Goal: Use online tool/utility: Utilize a website feature to perform a specific function

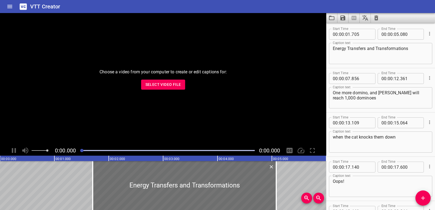
scroll to position [1345, 0]
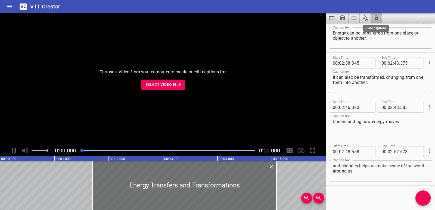
click at [374, 19] on icon "Clear captions" at bounding box center [376, 18] width 7 height 7
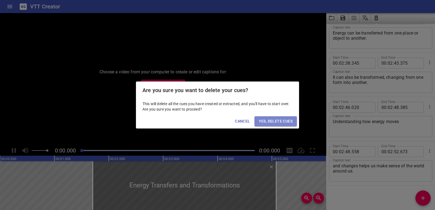
click at [292, 124] on span "Yes, Delete Cues" at bounding box center [276, 121] width 34 height 7
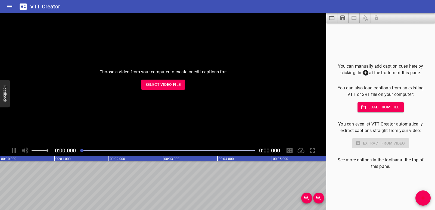
click at [166, 85] on span "Select Video File" at bounding box center [163, 84] width 36 height 7
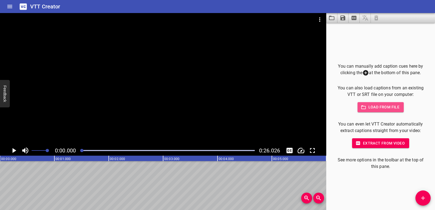
click at [374, 108] on span "Load from file" at bounding box center [381, 107] width 38 height 7
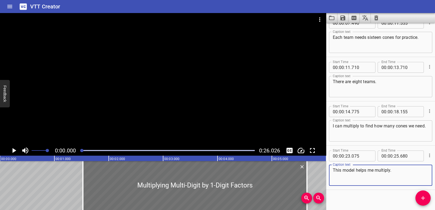
scroll to position [60, 0]
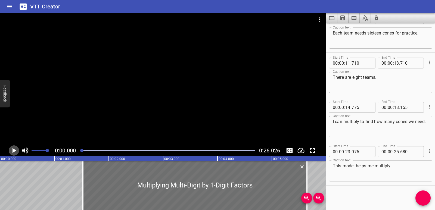
click at [15, 149] on icon "Play/Pause" at bounding box center [14, 151] width 8 height 8
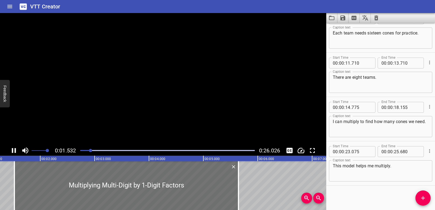
scroll to position [0, 0]
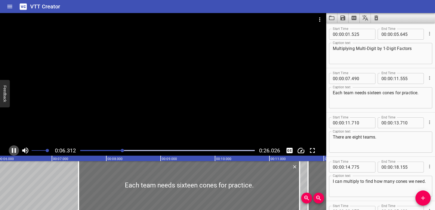
click at [16, 150] on icon "Play/Pause" at bounding box center [14, 151] width 8 height 8
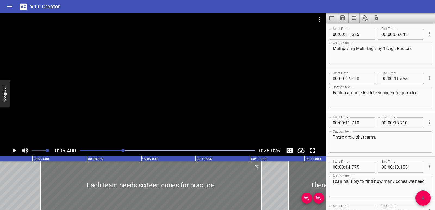
drag, startPoint x: 94, startPoint y: 187, endPoint x: 76, endPoint y: 190, distance: 19.0
click at [76, 190] on div at bounding box center [151, 185] width 221 height 49
type input "145"
type input "210"
click at [12, 152] on icon "Play/Pause" at bounding box center [14, 151] width 8 height 8
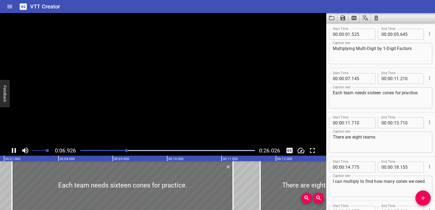
scroll to position [44, 0]
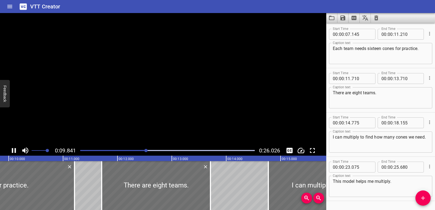
click at [13, 152] on icon "Play/Pause" at bounding box center [14, 150] width 4 height 5
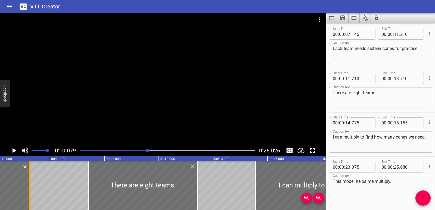
drag, startPoint x: 61, startPoint y: 183, endPoint x: 30, endPoint y: 185, distance: 31.6
click at [30, 185] on div at bounding box center [29, 185] width 1 height 49
type input "10"
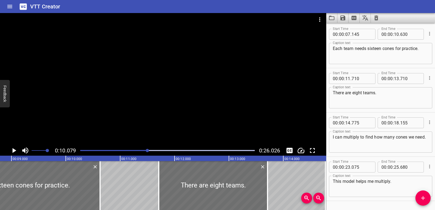
scroll to position [0, 473]
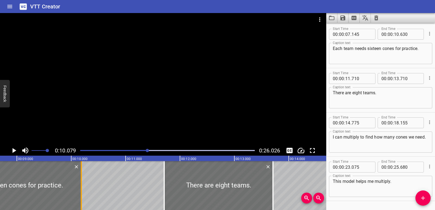
drag, startPoint x: 104, startPoint y: 196, endPoint x: 80, endPoint y: 194, distance: 24.3
click at [80, 194] on div at bounding box center [81, 185] width 5 height 49
type input "185"
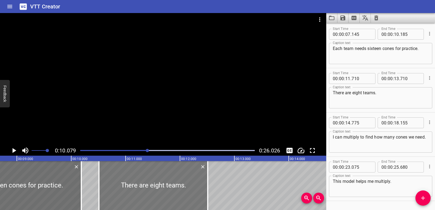
drag, startPoint x: 209, startPoint y: 191, endPoint x: 144, endPoint y: 195, distance: 65.4
click at [144, 195] on div at bounding box center [153, 185] width 109 height 49
type input "10"
type input "510"
type input "12"
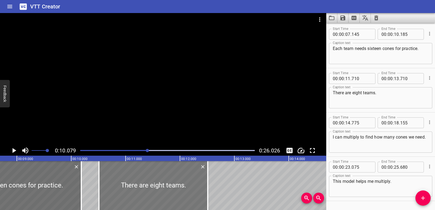
type input "510"
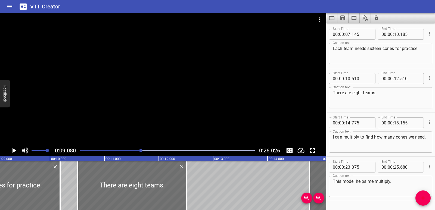
click at [12, 151] on icon "Play/Pause" at bounding box center [14, 151] width 8 height 8
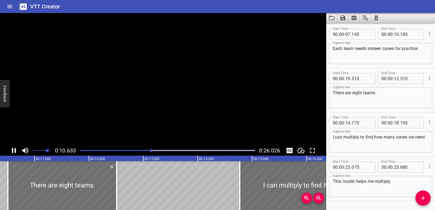
scroll to position [60, 0]
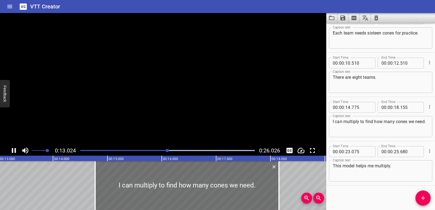
click at [12, 151] on icon "Play/Pause" at bounding box center [14, 151] width 8 height 8
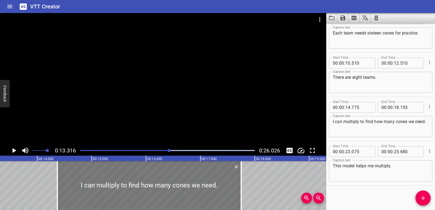
drag, startPoint x: 153, startPoint y: 191, endPoint x: 131, endPoint y: 187, distance: 22.4
click at [131, 187] on div at bounding box center [149, 185] width 184 height 49
type input "370"
type input "17"
type input "750"
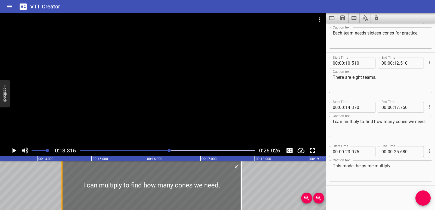
drag, startPoint x: 58, startPoint y: 182, endPoint x: 63, endPoint y: 181, distance: 4.8
click at [63, 181] on div at bounding box center [61, 185] width 5 height 49
type input "455"
drag, startPoint x: 240, startPoint y: 188, endPoint x: 228, endPoint y: 188, distance: 12.0
click at [228, 188] on div at bounding box center [229, 185] width 5 height 49
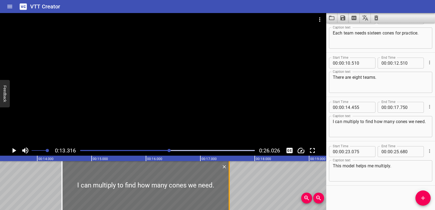
type input "530"
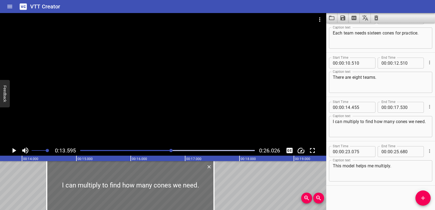
click at [13, 153] on icon "Play/Pause" at bounding box center [14, 151] width 8 height 8
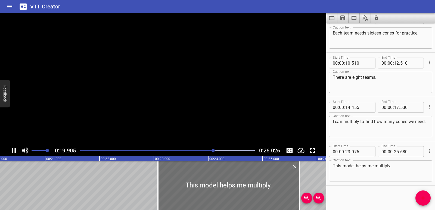
click at [13, 153] on icon "Play/Pause" at bounding box center [14, 151] width 8 height 8
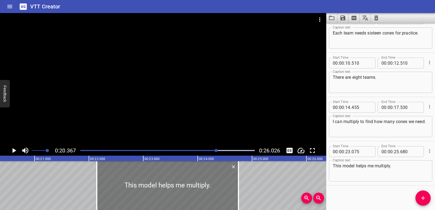
drag, startPoint x: 251, startPoint y: 193, endPoint x: 200, endPoint y: 190, distance: 50.6
click at [200, 190] on div at bounding box center [168, 185] width 142 height 49
type input "22"
type input "145"
type input "24"
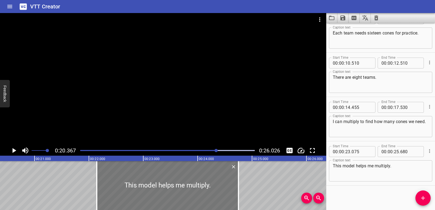
type input "750"
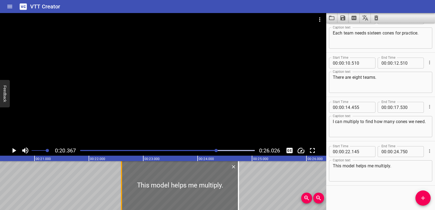
drag, startPoint x: 96, startPoint y: 182, endPoint x: 121, endPoint y: 184, distance: 24.8
click at [121, 184] on div at bounding box center [121, 185] width 1 height 49
type input "600"
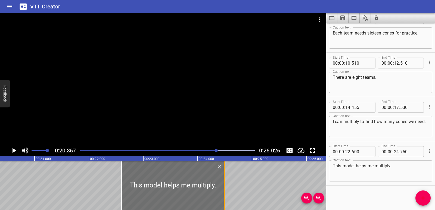
drag, startPoint x: 239, startPoint y: 189, endPoint x: 225, endPoint y: 190, distance: 14.2
click at [225, 190] on div at bounding box center [224, 185] width 5 height 49
type input "490"
click at [16, 150] on icon "Play/Pause" at bounding box center [14, 151] width 8 height 8
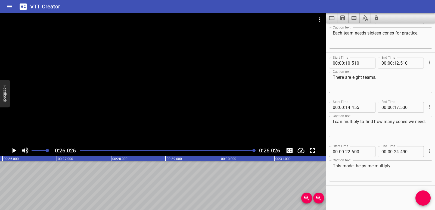
scroll to position [0, 1415]
click at [345, 18] on icon "Save captions to file" at bounding box center [342, 17] width 5 height 5
click at [351, 28] on li "Save to VTT file" at bounding box center [357, 30] width 40 height 10
